Goal: Task Accomplishment & Management: Check status

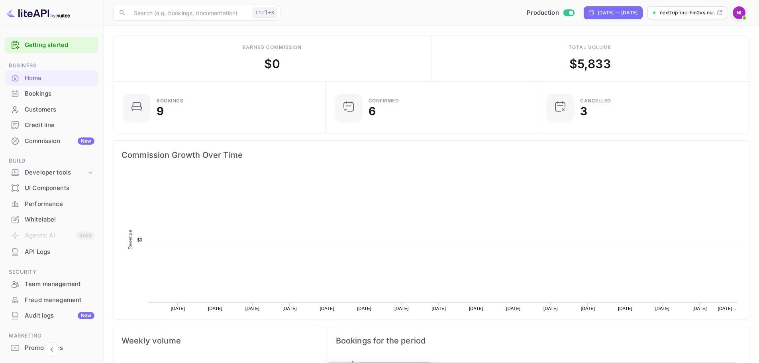
scroll to position [124, 201]
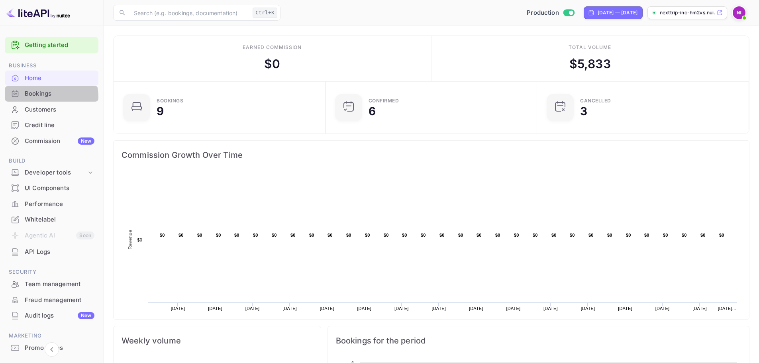
click at [49, 97] on div "Bookings" at bounding box center [60, 93] width 70 height 9
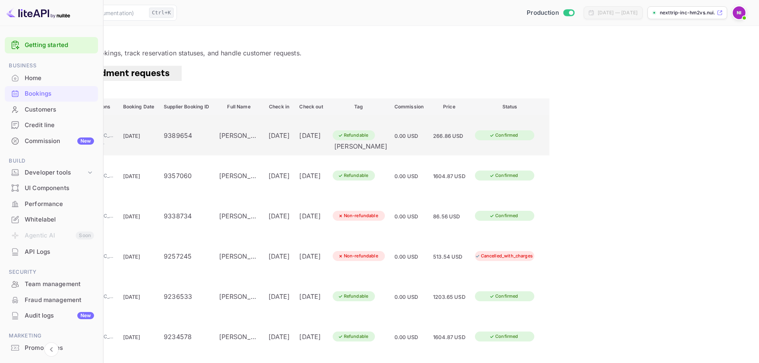
click at [259, 140] on div "[PERSON_NAME]" at bounding box center [239, 136] width 40 height 10
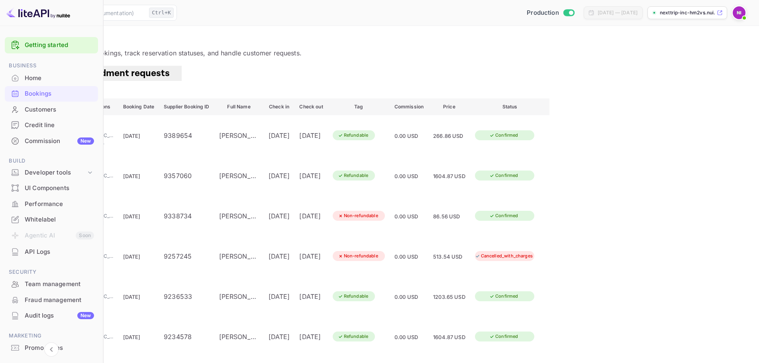
scroll to position [80, 0]
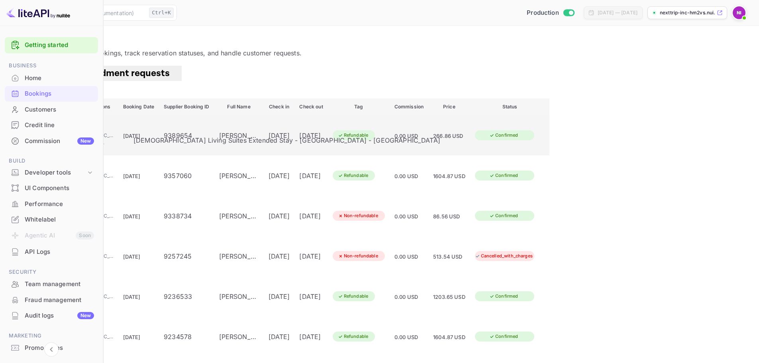
click at [104, 132] on div "[DEMOGRAPHIC_DATA] Living Suites Extended Stay - [GEOGRAPHIC_DATA] - [GEOGRAPHI…" at bounding box center [85, 127] width 40 height 10
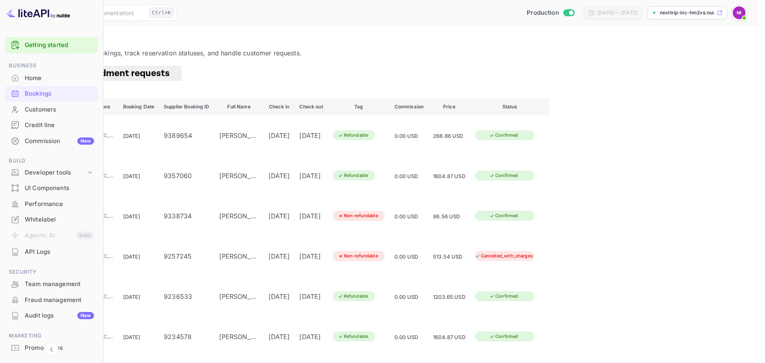
scroll to position [185, 0]
drag, startPoint x: 438, startPoint y: 95, endPoint x: 472, endPoint y: 95, distance: 33.5
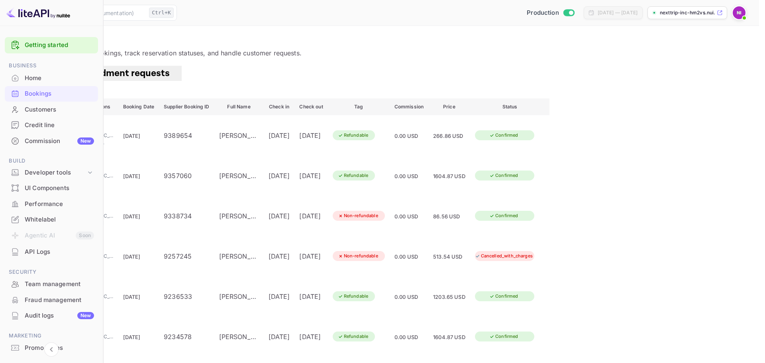
drag, startPoint x: 470, startPoint y: 134, endPoint x: 434, endPoint y: 133, distance: 35.5
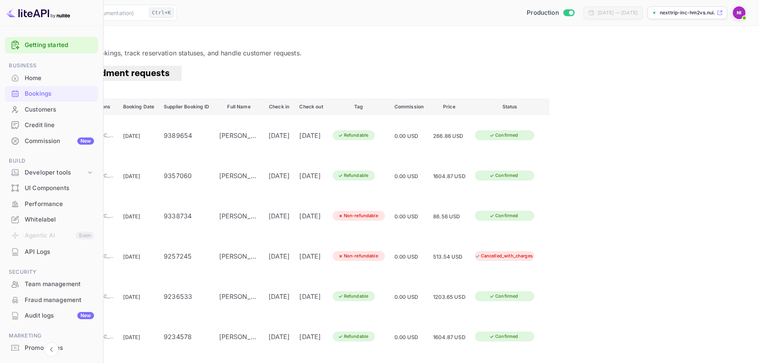
scroll to position [0, 0]
drag, startPoint x: 682, startPoint y: 181, endPoint x: 607, endPoint y: 184, distance: 75.0
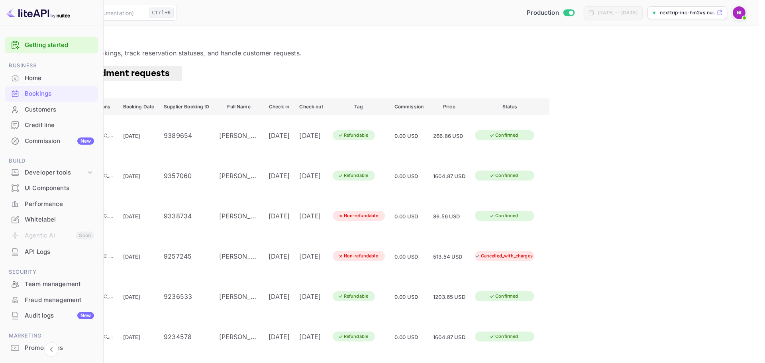
drag, startPoint x: 647, startPoint y: 210, endPoint x: 715, endPoint y: 205, distance: 67.9
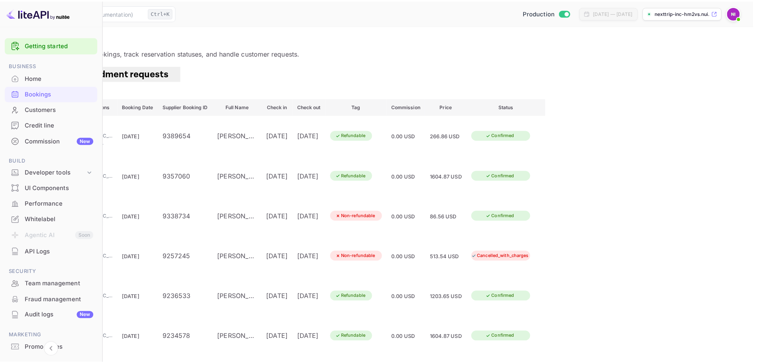
scroll to position [239, 0]
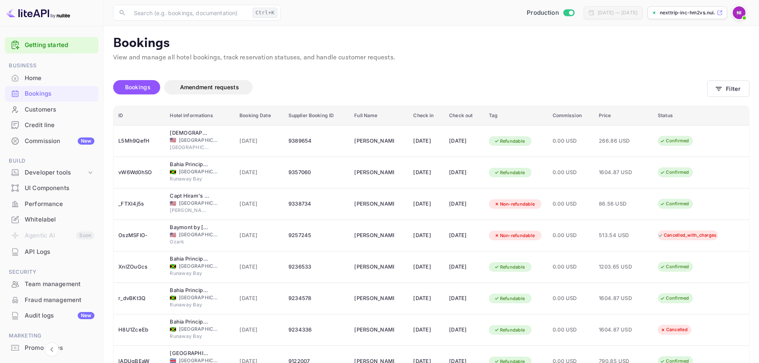
click at [300, 141] on div "9389654" at bounding box center [317, 141] width 57 height 13
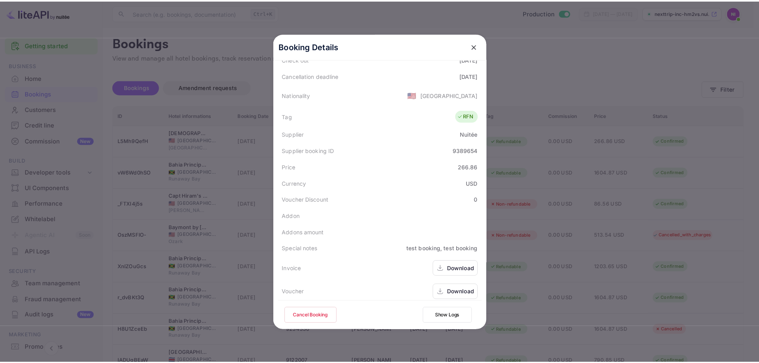
scroll to position [185, 0]
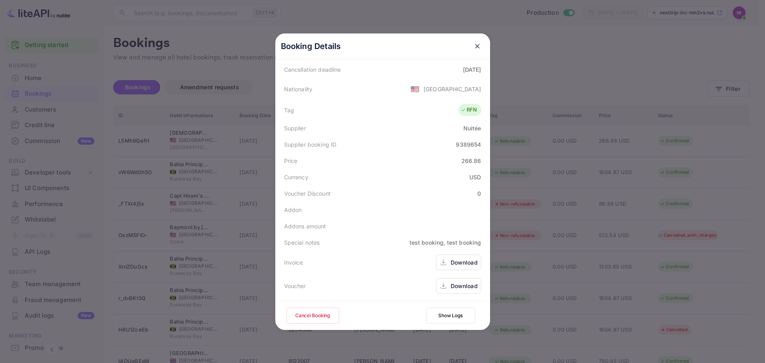
click at [453, 260] on div "Download" at bounding box center [464, 262] width 27 height 8
click at [474, 51] on button "close" at bounding box center [477, 46] width 14 height 14
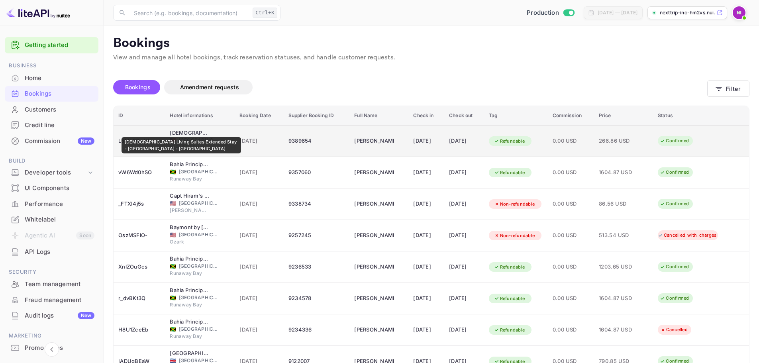
click at [181, 132] on div "[DEMOGRAPHIC_DATA] Living Suites Extended Stay - [GEOGRAPHIC_DATA] - [GEOGRAPHI…" at bounding box center [190, 133] width 40 height 8
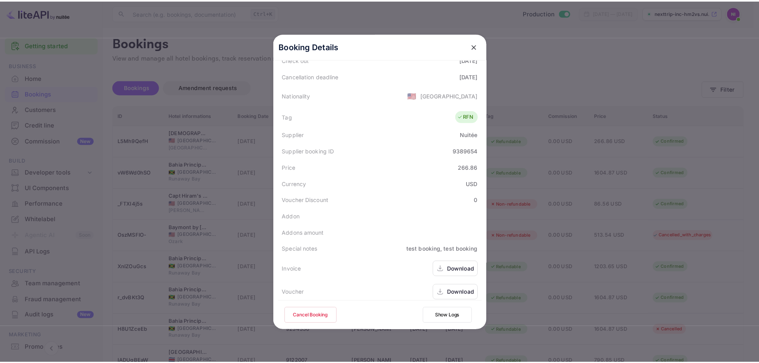
scroll to position [185, 0]
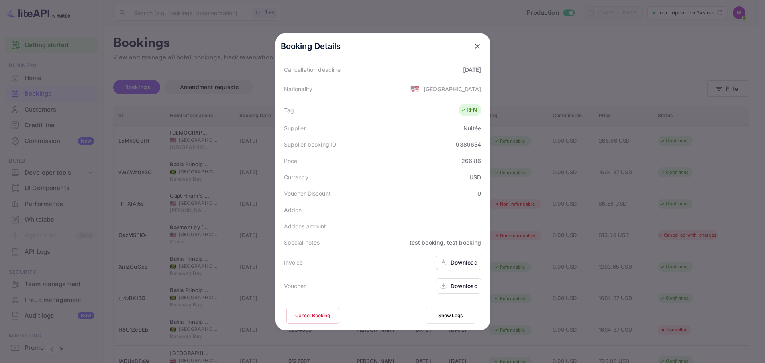
click at [451, 261] on div "Download" at bounding box center [464, 262] width 27 height 8
click at [474, 50] on button "close" at bounding box center [477, 46] width 14 height 14
